Goal: Task Accomplishment & Management: Use online tool/utility

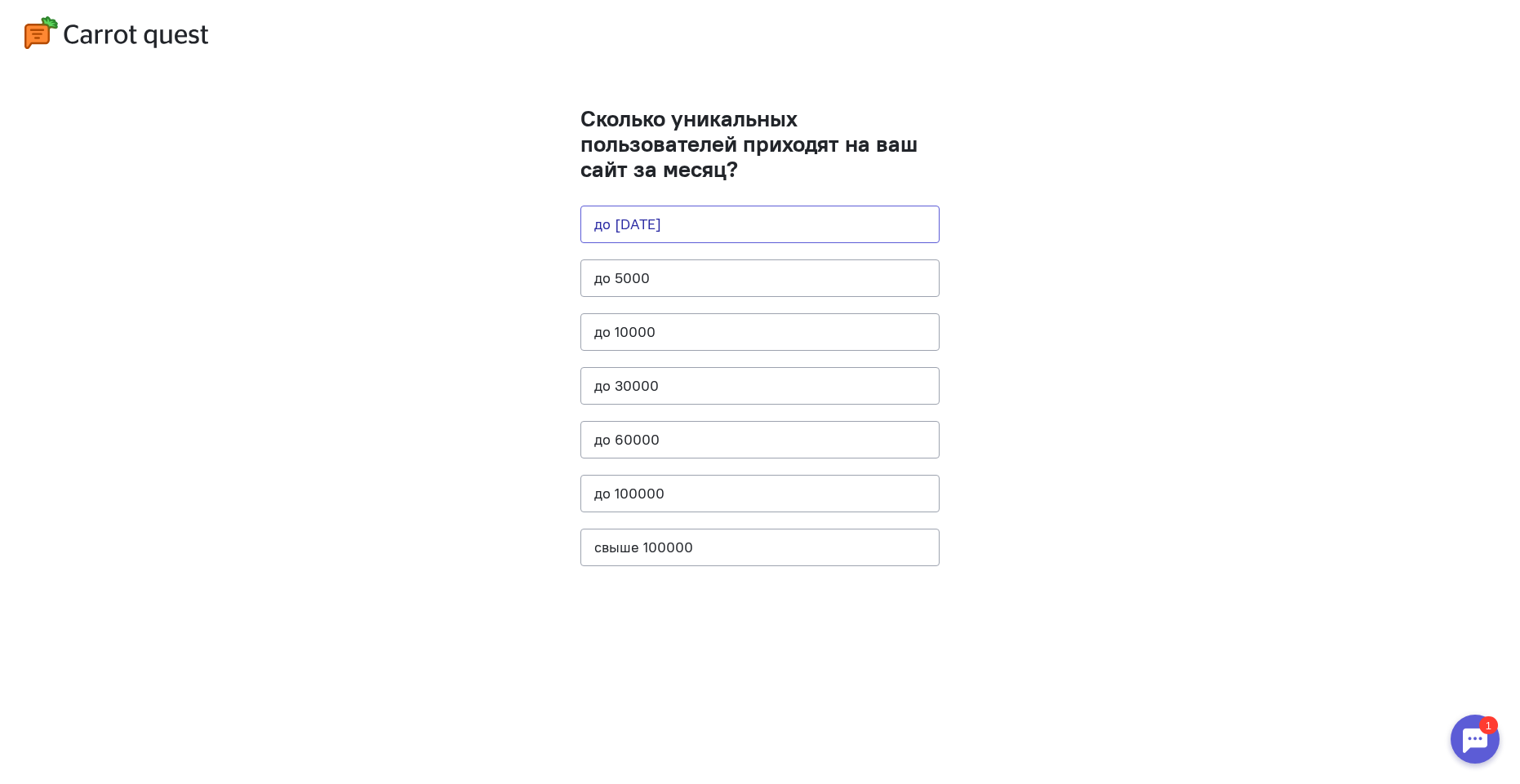
click at [696, 235] on button "до [DATE]" at bounding box center [760, 224] width 359 height 38
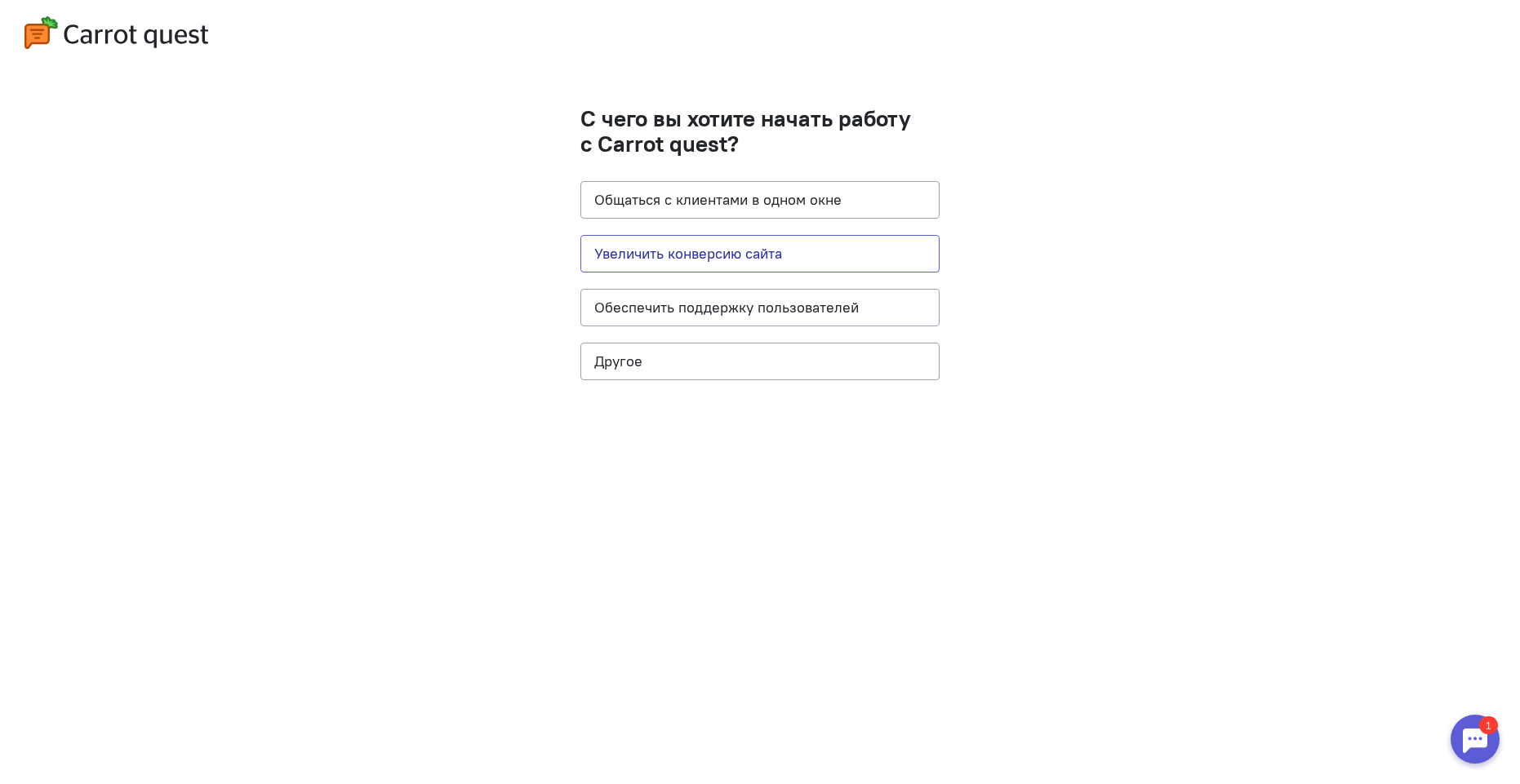
click at [748, 259] on button "Увеличить конверсию сайта" at bounding box center [760, 253] width 359 height 38
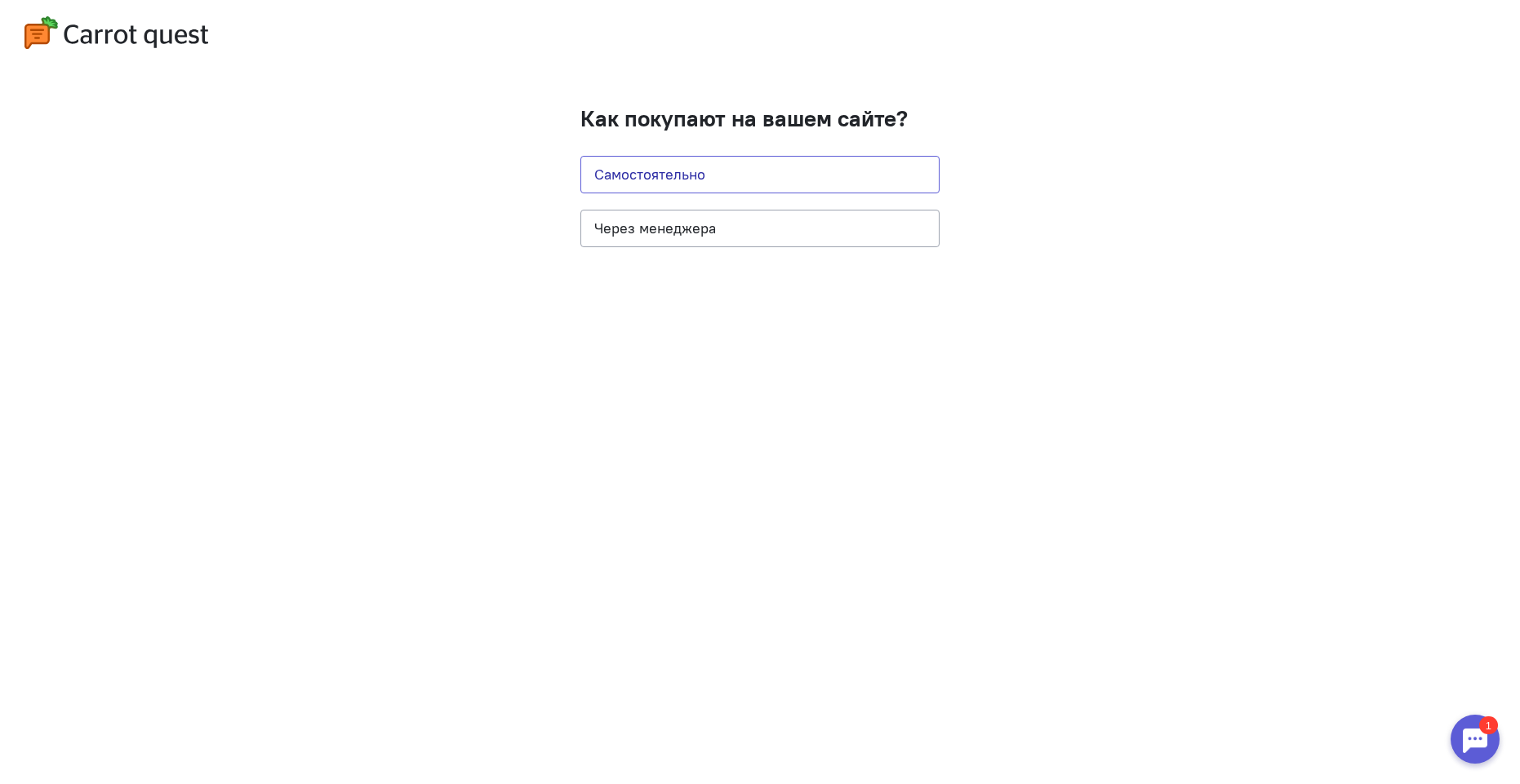
click at [705, 184] on button "Самостоятельно" at bounding box center [760, 175] width 359 height 38
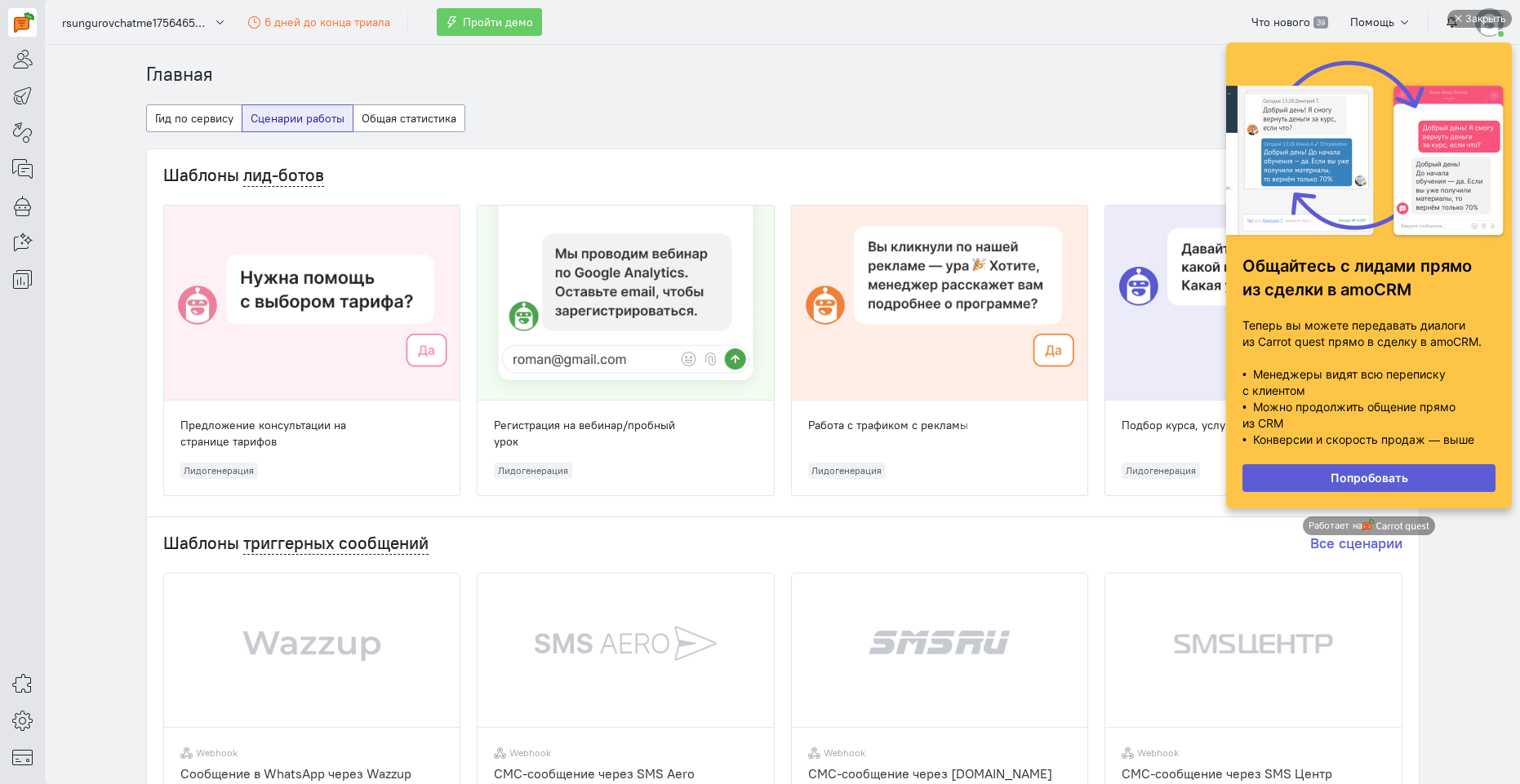
drag, startPoint x: 1516, startPoint y: 394, endPoint x: 1486, endPoint y: 401, distance: 30.8
click at [1501, 405] on ul "Закрыть Общайтесь с лидами прямо из сделки в amoCRM Теперь вы можете передавать…" at bounding box center [1368, 295] width 302 height 570
click at [1461, 393] on p "с клиентом" at bounding box center [1369, 391] width 253 height 17
drag, startPoint x: 1318, startPoint y: 441, endPoint x: 1465, endPoint y: 443, distance: 147.0
click at [1453, 443] on p "• Конверсии и скорость продаж — выше" at bounding box center [1369, 440] width 253 height 17
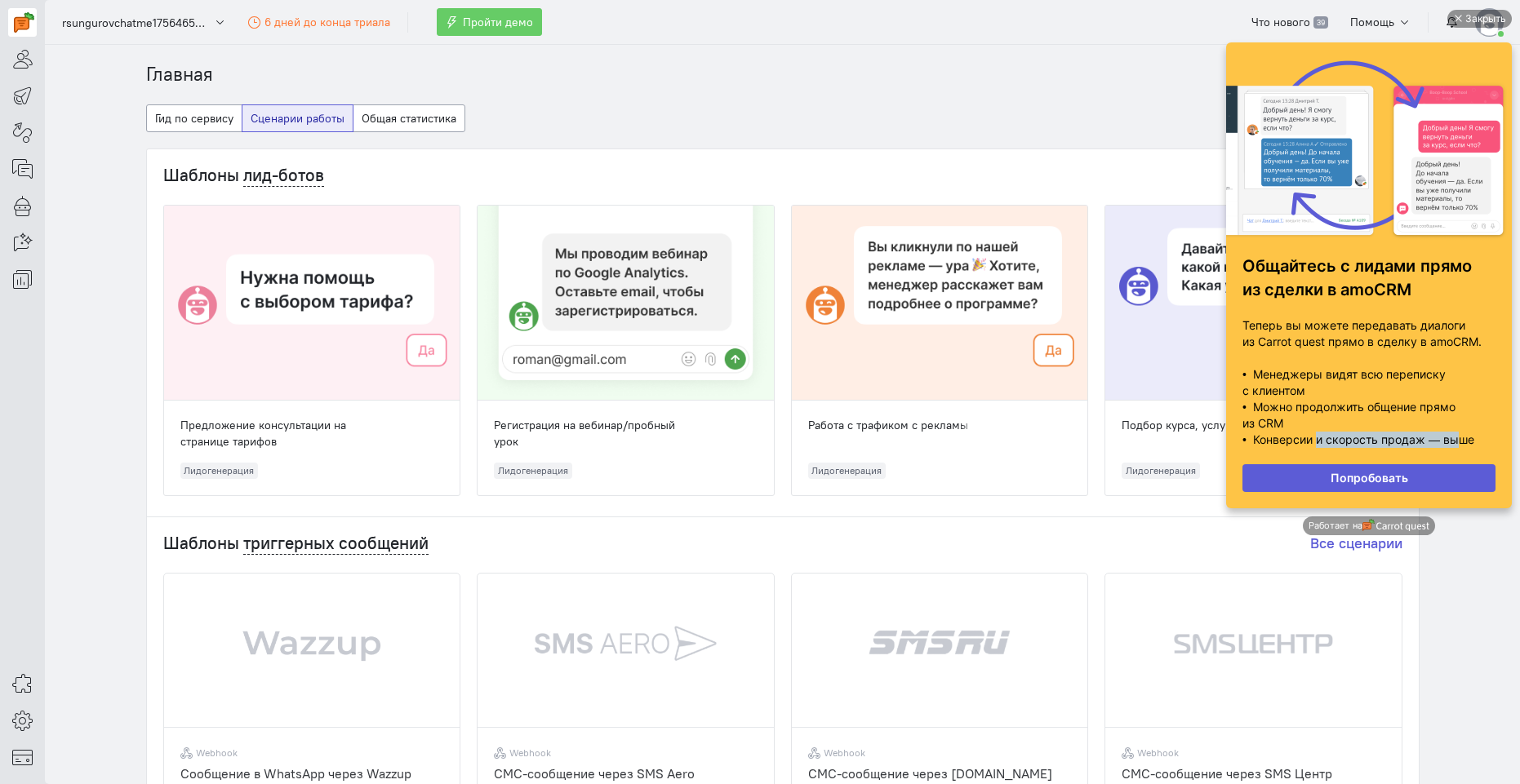
drag, startPoint x: 1514, startPoint y: 395, endPoint x: 1514, endPoint y: 423, distance: 28.0
click at [1514, 423] on ul "Закрыть Общайтесь с лидами прямо из сделки в amoCRM Теперь вы можете передавать…" at bounding box center [1368, 295] width 302 height 570
click at [1489, 391] on p "с клиентом" at bounding box center [1369, 391] width 253 height 17
click at [1384, 475] on link "Попробовать" at bounding box center [1369, 478] width 253 height 28
